Goal: Information Seeking & Learning: Understand process/instructions

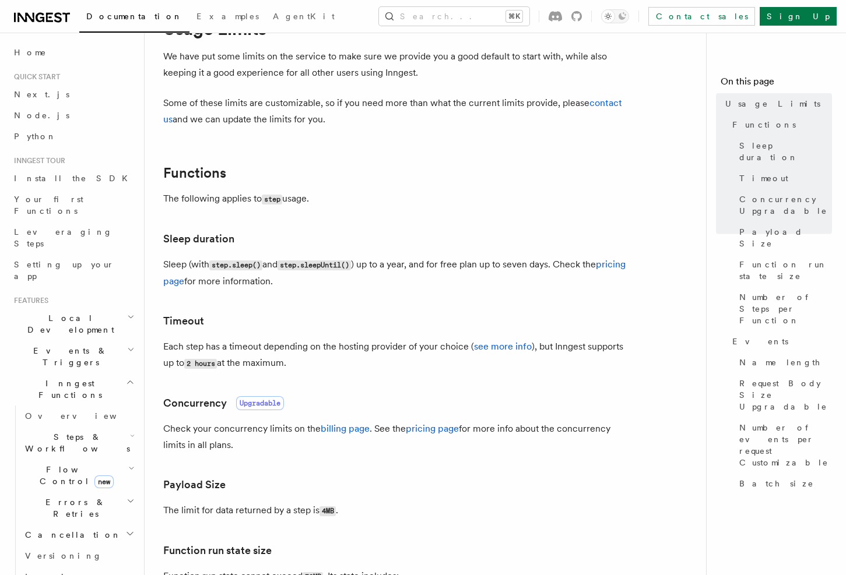
click at [526, 168] on h2 "Functions" at bounding box center [396, 173] width 466 height 16
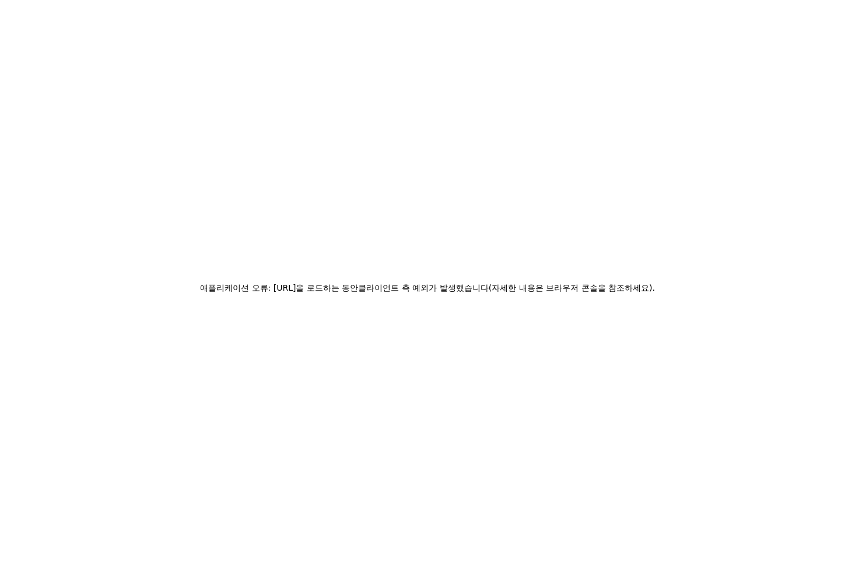
click at [507, 418] on div "애플리케이션 오류: www.inngest.com을 로드하는 동안 클라이언트 측 예외가 발생했습니다 (자세한 내용은 브라우저 콘솔을 참조하세요)…" at bounding box center [427, 287] width 855 height 575
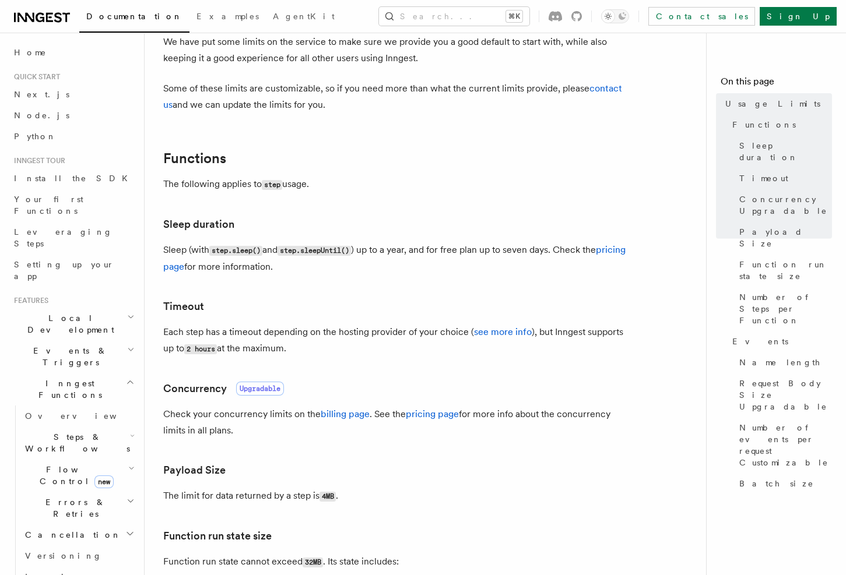
click at [507, 418] on p "Check your concurrency limits on the billing page . See the pricing page for mo…" at bounding box center [396, 422] width 466 height 33
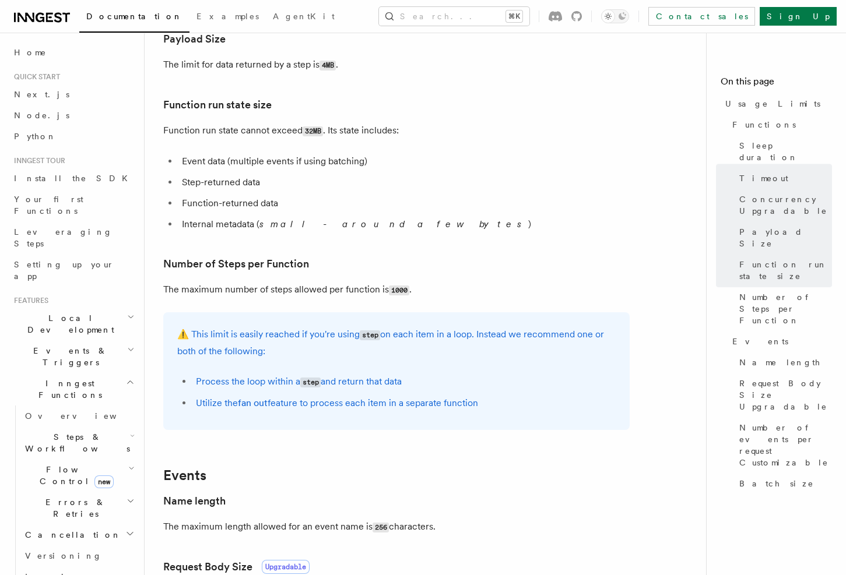
scroll to position [520, 0]
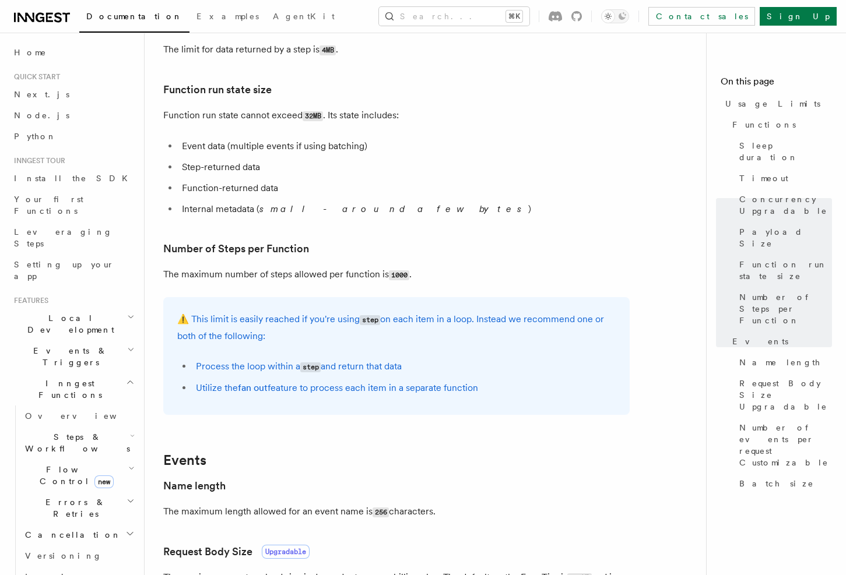
click at [507, 420] on article "Platform Usage Limits We have put some limits on the service to make sure we pr…" at bounding box center [429, 330] width 533 height 1599
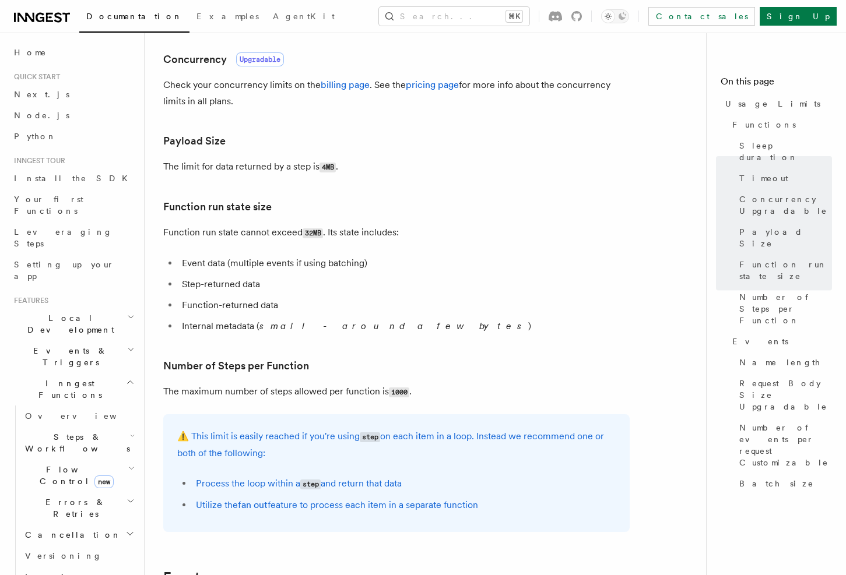
scroll to position [413, 0]
